Goal: Navigation & Orientation: Understand site structure

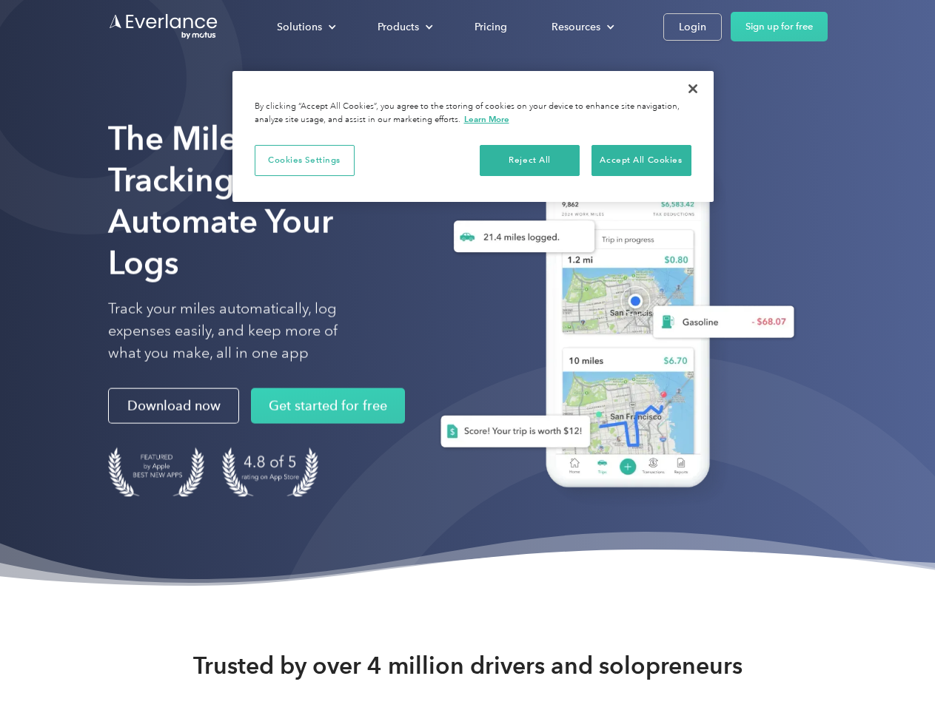
click at [306, 27] on div "Solutions" at bounding box center [299, 27] width 45 height 18
click at [403, 27] on div "Products" at bounding box center [397, 27] width 41 height 18
click at [581, 27] on div "Resources" at bounding box center [575, 27] width 49 height 18
click at [304, 160] on button "Cookies Settings" at bounding box center [305, 160] width 100 height 31
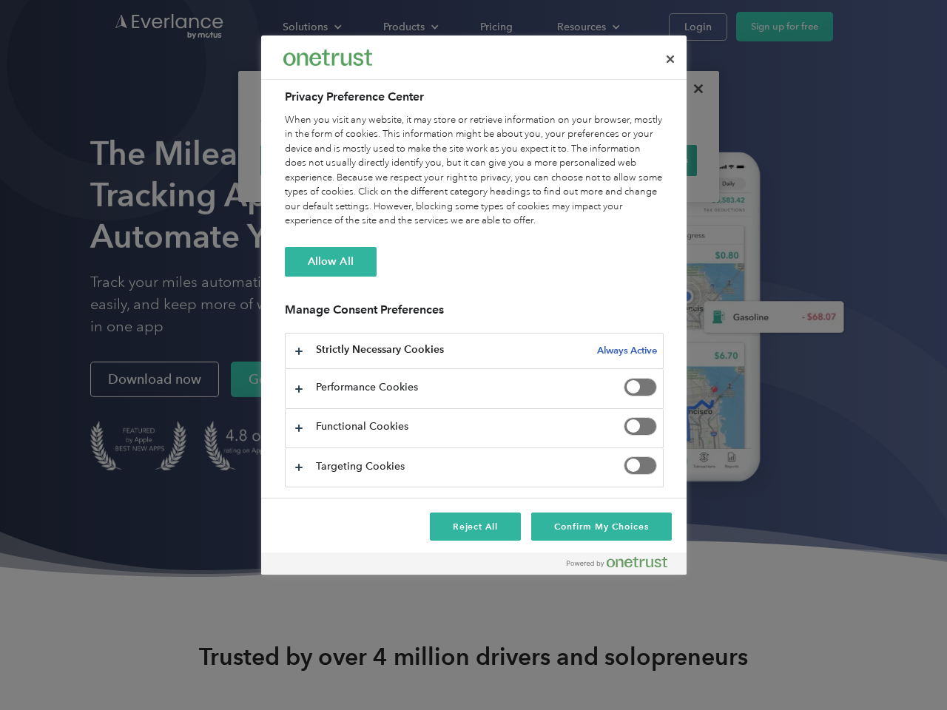
click at [530, 160] on div "When you visit any website, it may store or retrieve information on your browse…" at bounding box center [474, 170] width 379 height 115
click at [641, 160] on div "When you visit any website, it may store or retrieve information on your browse…" at bounding box center [474, 170] width 379 height 115
click at [693, 89] on div at bounding box center [473, 355] width 947 height 710
